Goal: Information Seeking & Learning: Find specific fact

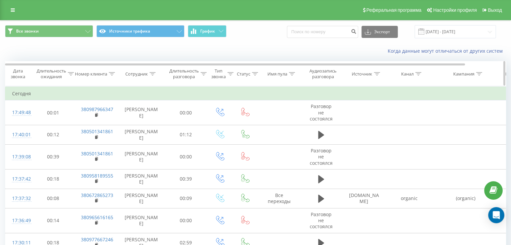
click at [153, 71] on div at bounding box center [152, 74] width 6 height 6
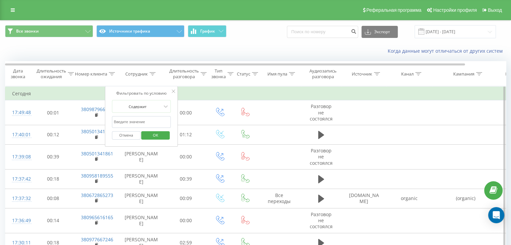
click at [125, 122] on input "text" at bounding box center [141, 122] width 59 height 12
type input "владислав"
click button "OK" at bounding box center [155, 135] width 29 height 8
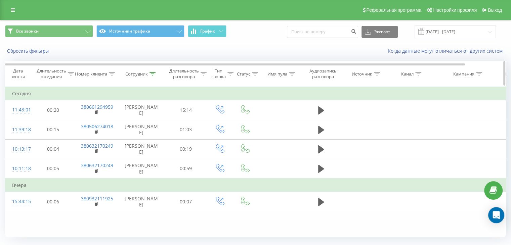
click at [151, 72] on icon at bounding box center [152, 73] width 6 height 3
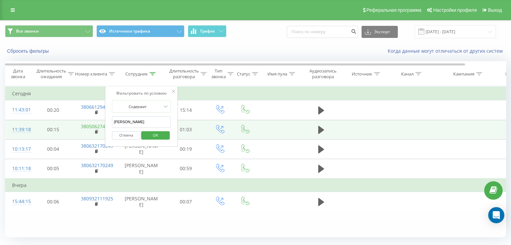
drag, startPoint x: 138, startPoint y: 121, endPoint x: 99, endPoint y: 123, distance: 39.3
click at [99, 123] on table "Фильтровать по условию Равно Отмена OK Фильтровать по условию Содержит Отмена O…" at bounding box center [277, 148] width 545 height 125
click button "OK" at bounding box center [155, 135] width 29 height 8
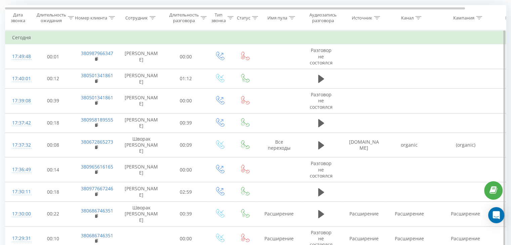
scroll to position [67, 0]
